Goal: Information Seeking & Learning: Learn about a topic

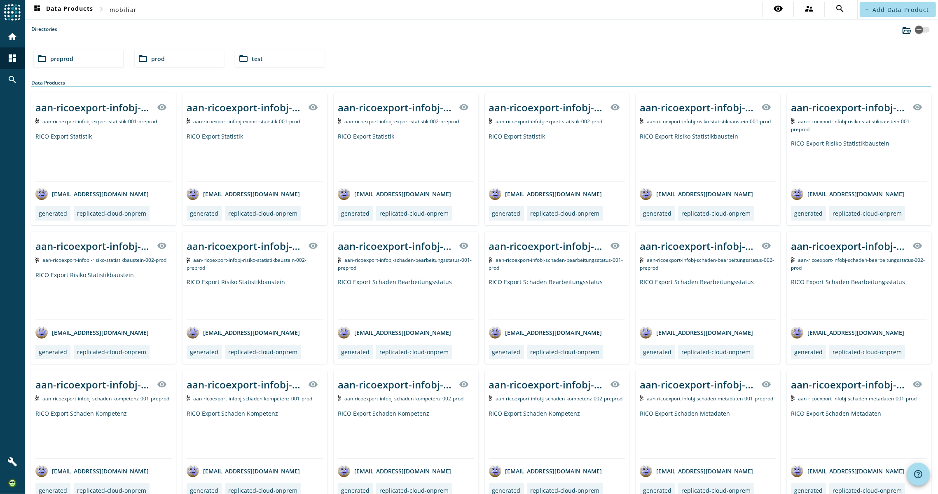
click at [86, 58] on div "folder_open preprod" at bounding box center [78, 58] width 89 height 16
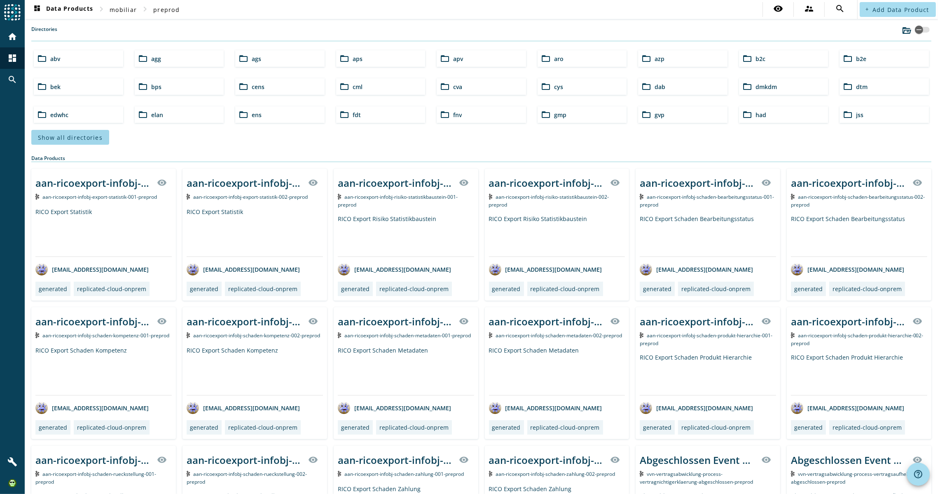
click at [62, 136] on span "Show all directories" at bounding box center [70, 138] width 65 height 8
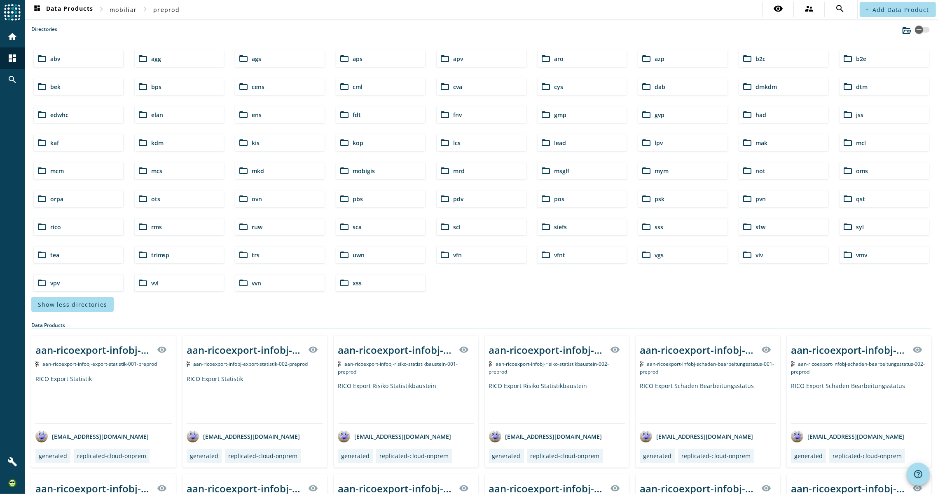
click at [459, 195] on span "pdv" at bounding box center [458, 199] width 10 height 8
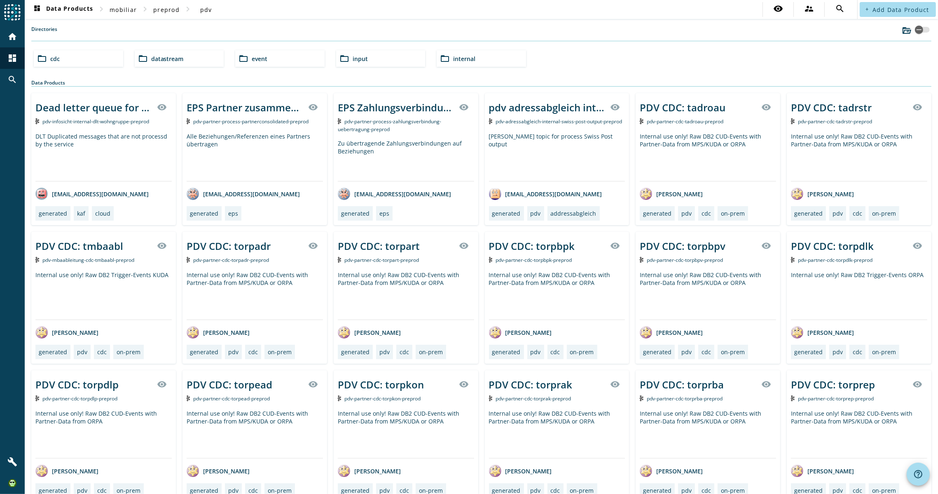
click at [174, 60] on span "datastream" at bounding box center [167, 59] width 33 height 8
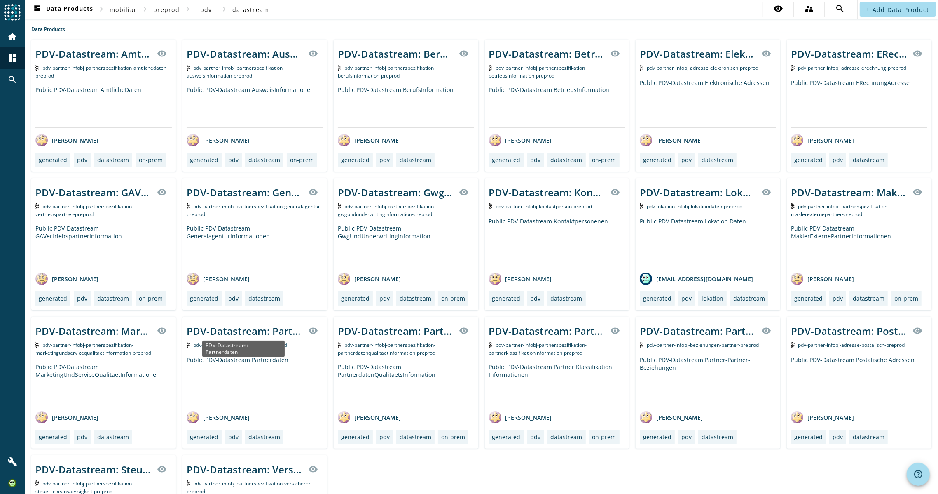
click at [247, 333] on div "PDV-Datastream: Partnerdaten" at bounding box center [245, 331] width 117 height 14
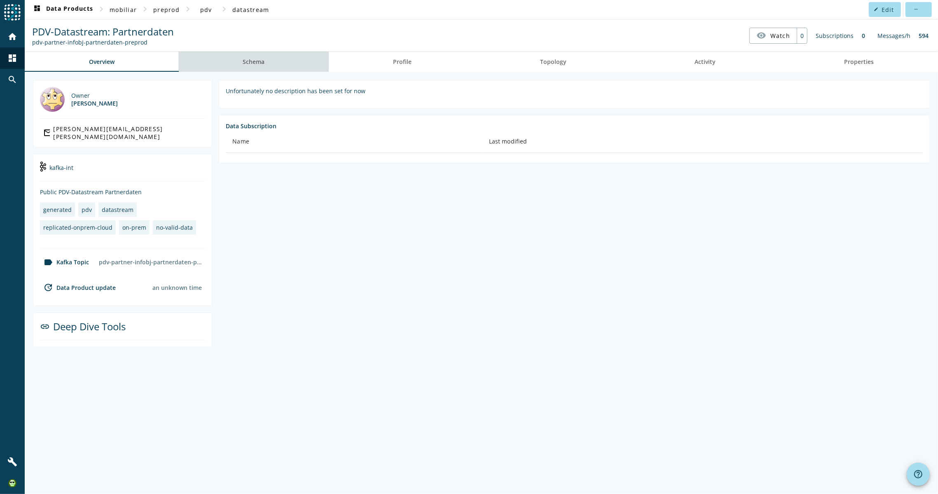
click at [267, 61] on link "Schema" at bounding box center [254, 62] width 150 height 20
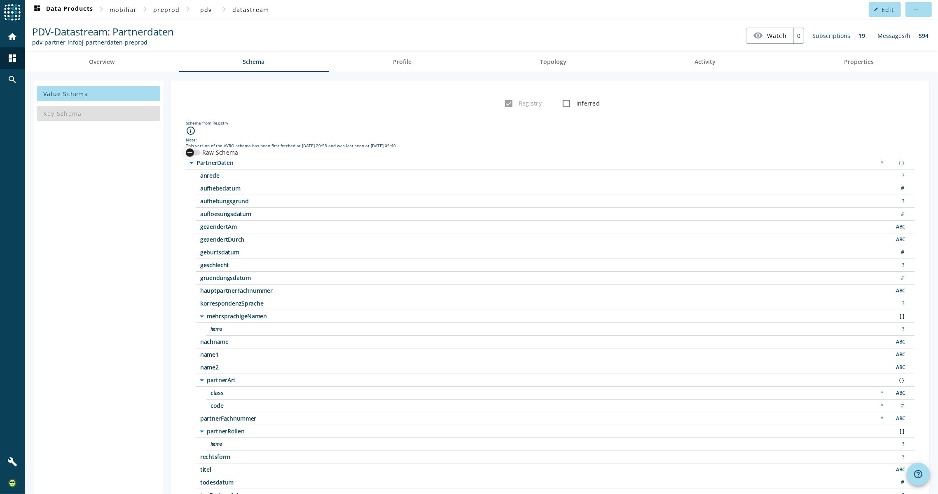
click at [194, 152] on div "button" at bounding box center [190, 152] width 16 height 16
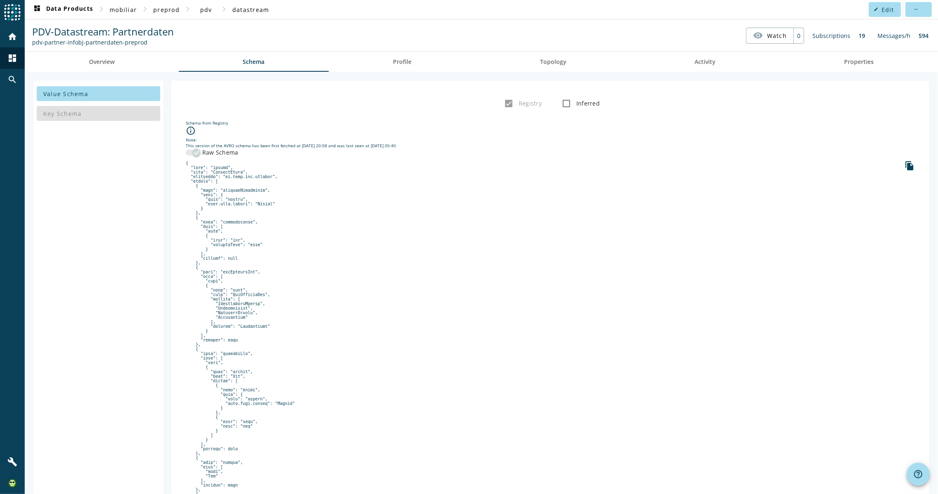
click at [186, 152] on div "button" at bounding box center [193, 153] width 15 height 6
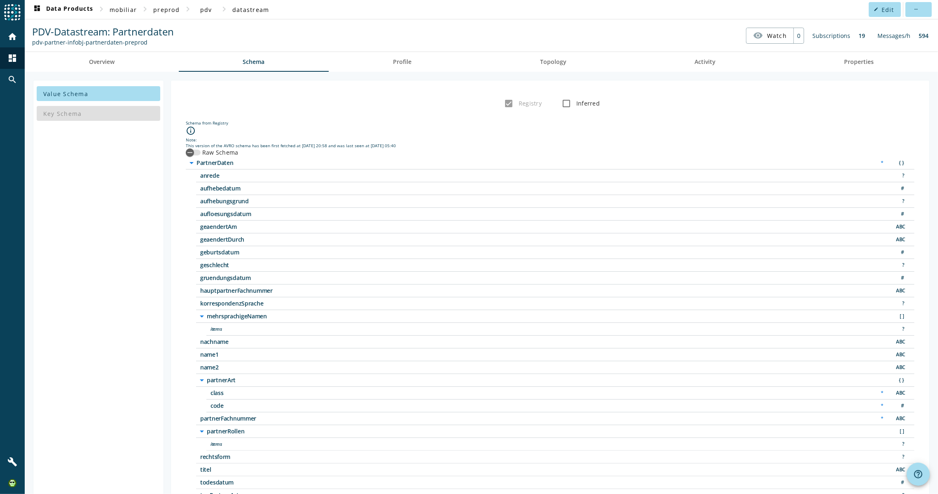
scroll to position [54, 0]
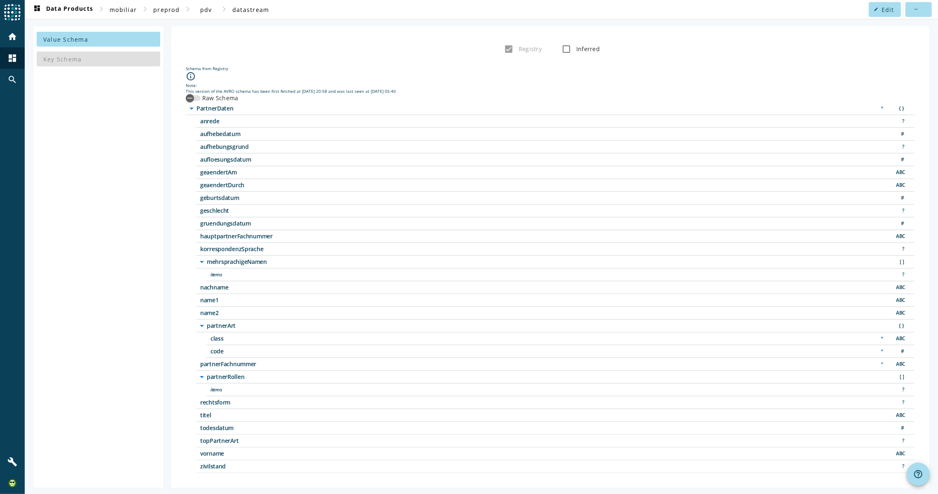
click at [201, 259] on icon "arrow_drop_down" at bounding box center [202, 262] width 10 height 10
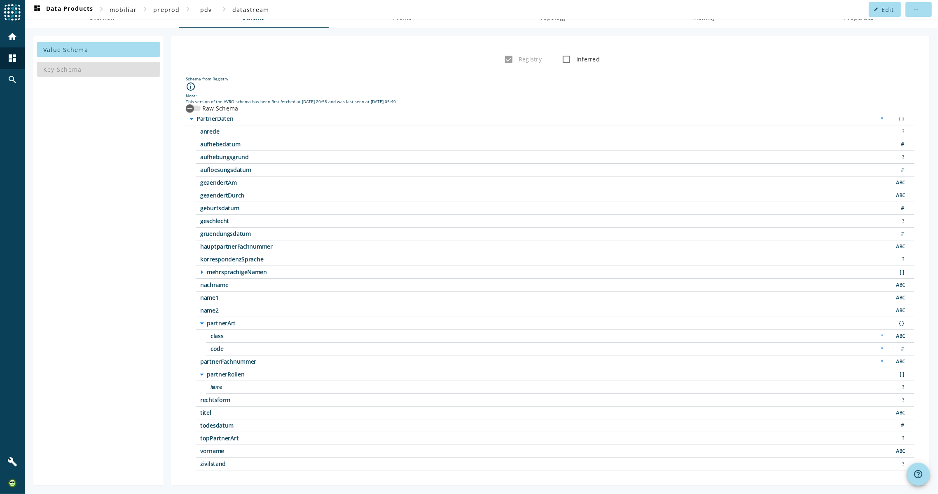
scroll to position [42, 0]
click at [200, 321] on icon "arrow_drop_down" at bounding box center [202, 326] width 10 height 10
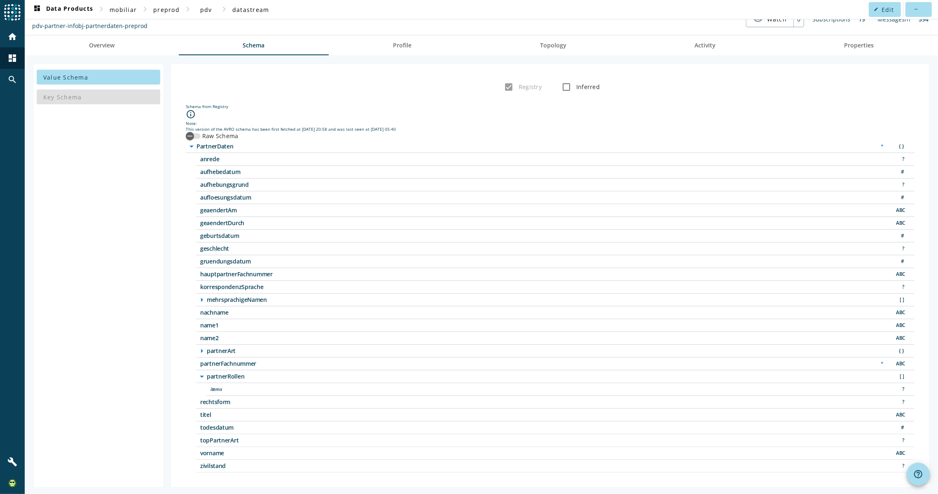
click at [204, 375] on icon "arrow_drop_down" at bounding box center [202, 376] width 10 height 10
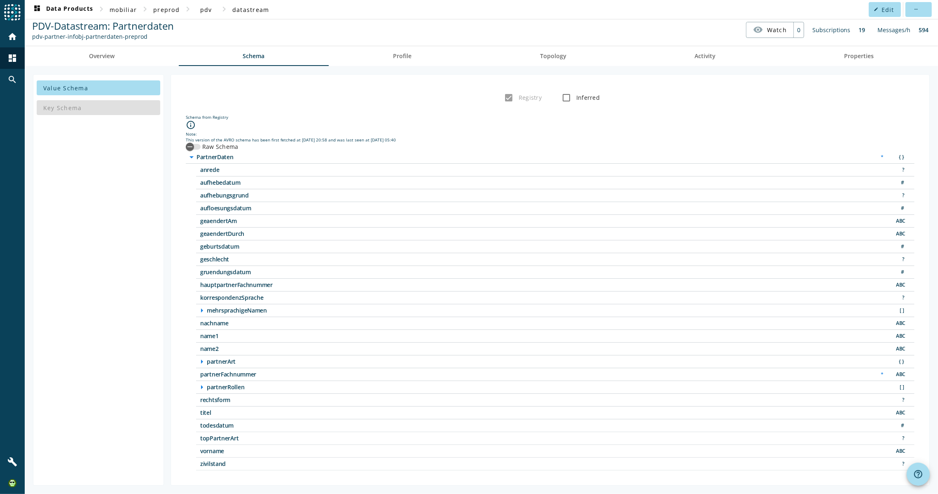
scroll to position [4, 0]
click at [232, 182] on span "aufhebedatum" at bounding box center [303, 185] width 206 height 6
drag, startPoint x: 232, startPoint y: 181, endPoint x: 232, endPoint y: 186, distance: 4.9
click at [232, 185] on span "aufhebedatum" at bounding box center [303, 184] width 206 height 6
click at [253, 200] on div "aufhebungsgrund ?" at bounding box center [555, 197] width 719 height 13
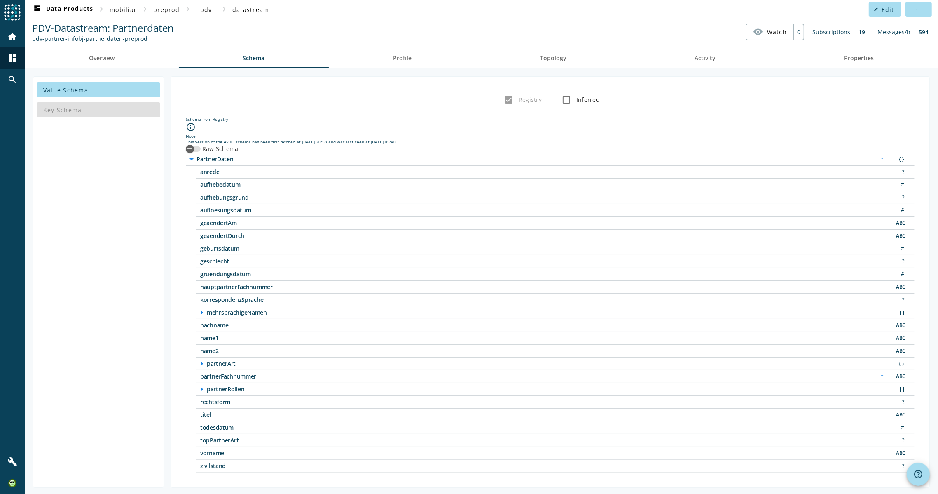
click at [253, 200] on div "aufhebungsgrund ?" at bounding box center [555, 197] width 719 height 13
click at [244, 214] on div "aufloesungsdatum #" at bounding box center [555, 210] width 719 height 13
click at [245, 213] on div "aufloesungsdatum #" at bounding box center [555, 210] width 719 height 13
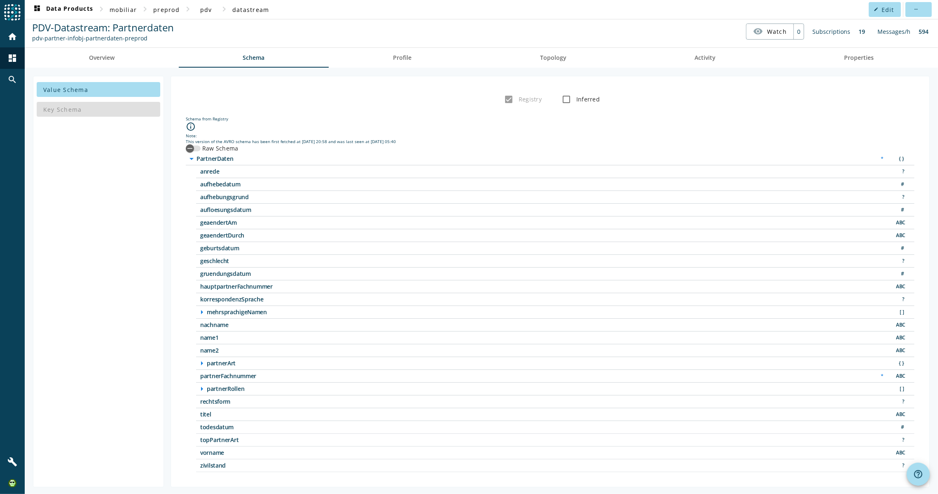
click at [245, 213] on div "aufloesungsdatum #" at bounding box center [555, 210] width 719 height 13
click at [240, 212] on span "aufloesungsdatum" at bounding box center [303, 210] width 206 height 6
click at [239, 212] on div "aufloesungsdatum #" at bounding box center [555, 210] width 719 height 13
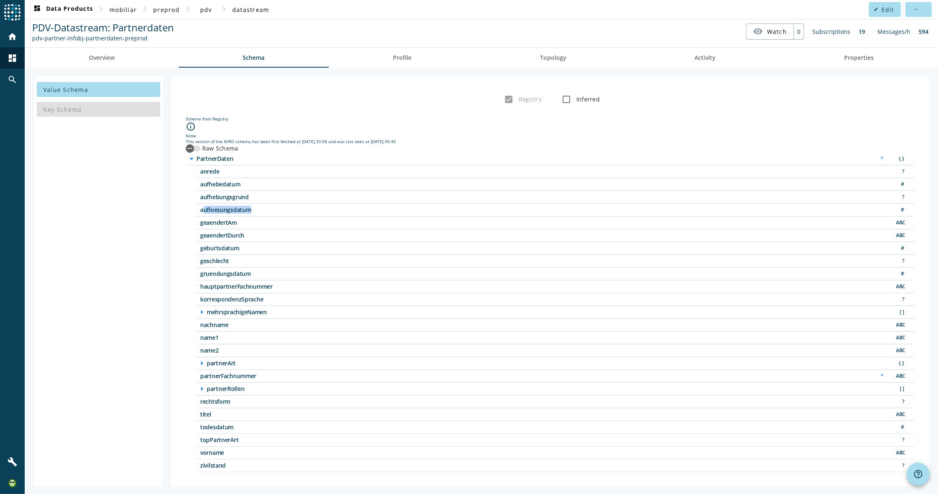
click at [239, 212] on div "aufloesungsdatum #" at bounding box center [555, 210] width 719 height 13
click at [236, 207] on span "aufloesungsdatum" at bounding box center [303, 210] width 206 height 6
click at [233, 208] on span "aufloesungsdatum" at bounding box center [303, 210] width 206 height 6
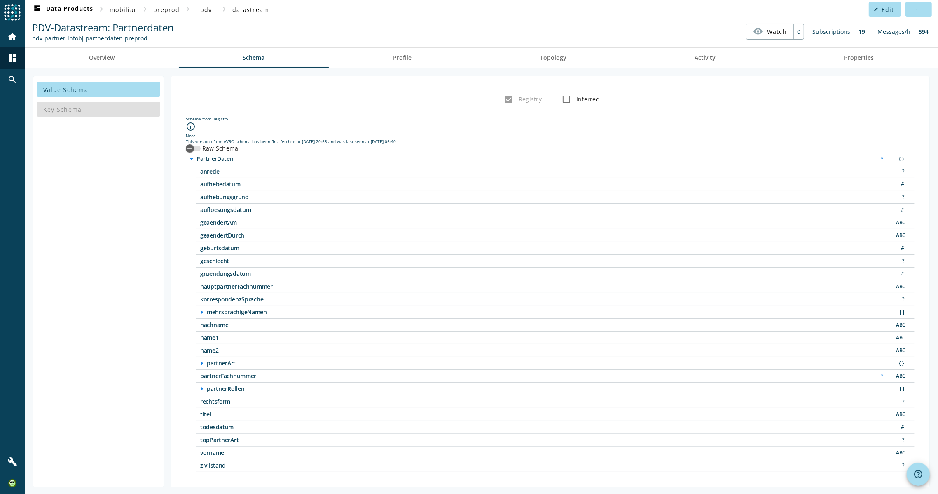
click at [233, 208] on span "aufloesungsdatum" at bounding box center [303, 210] width 206 height 6
click at [250, 210] on span "aufloesungsdatum" at bounding box center [303, 210] width 206 height 6
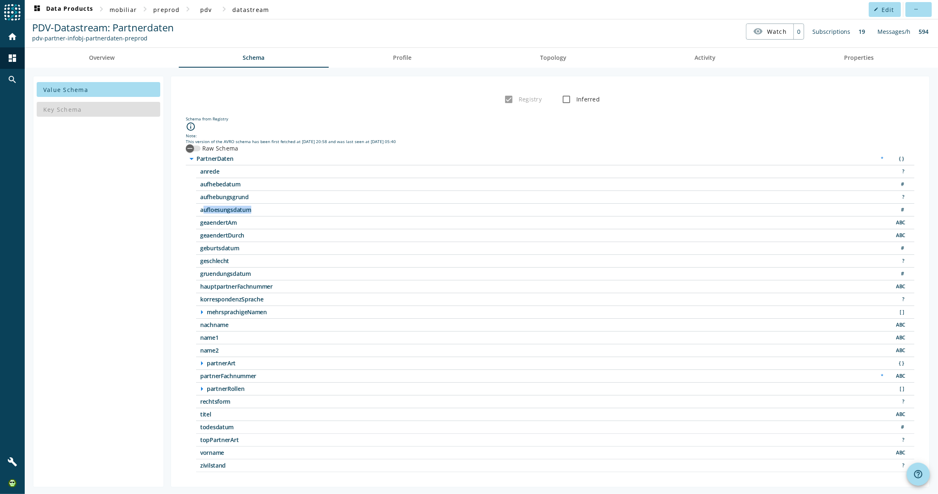
click at [250, 210] on span "aufloesungsdatum" at bounding box center [303, 210] width 206 height 6
click at [228, 210] on span "aufloesungsdatum" at bounding box center [303, 210] width 206 height 6
click at [227, 210] on span "aufloesungsdatum" at bounding box center [303, 210] width 206 height 6
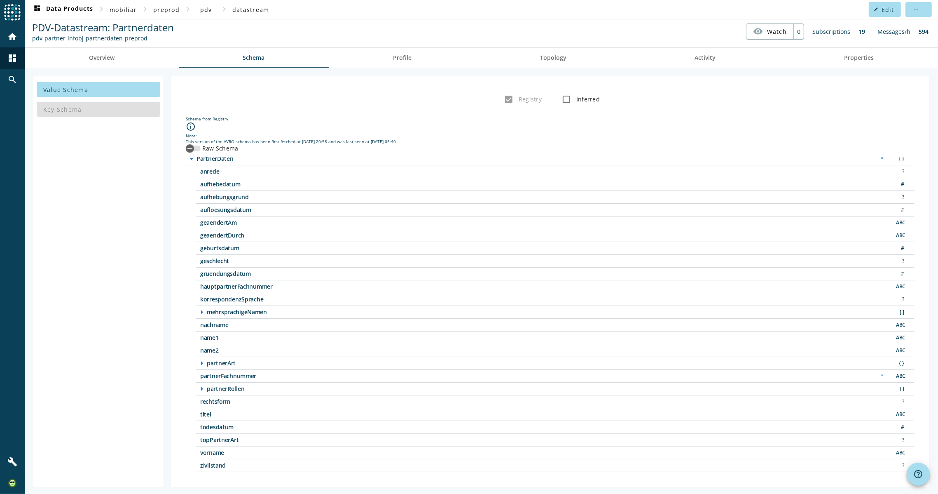
click at [313, 205] on div "aufloesungsdatum #" at bounding box center [555, 210] width 719 height 13
